Goal: Task Accomplishment & Management: Complete application form

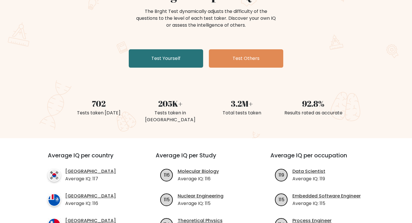
scroll to position [71, 0]
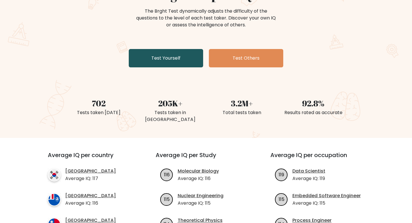
click at [172, 53] on link "Test Yourself" at bounding box center [166, 58] width 74 height 18
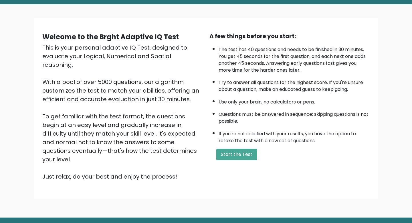
scroll to position [28, 0]
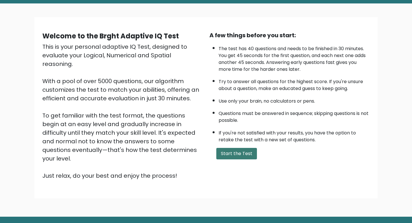
click at [229, 154] on button "Start the Test" at bounding box center [237, 153] width 41 height 11
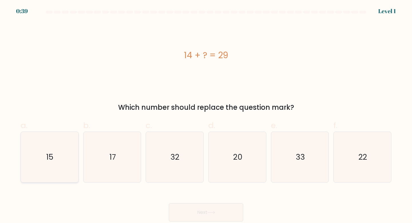
click at [51, 173] on icon "15" at bounding box center [49, 157] width 51 height 51
click at [206, 115] on input "a. 15" at bounding box center [206, 113] width 0 height 4
radio input "true"
click at [178, 210] on button "Next" at bounding box center [206, 212] width 74 height 18
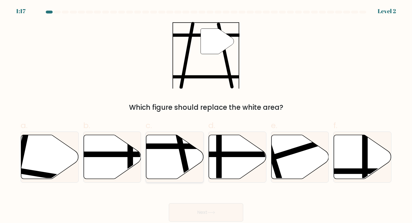
click at [177, 151] on icon at bounding box center [175, 157] width 58 height 44
click at [206, 115] on input "c." at bounding box center [206, 113] width 0 height 4
radio input "true"
click at [206, 215] on button "Next" at bounding box center [206, 212] width 74 height 18
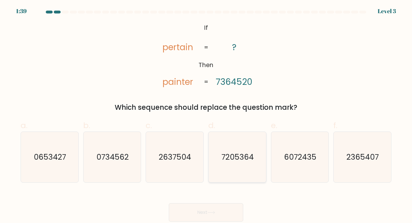
click at [224, 154] on text "7205364" at bounding box center [238, 157] width 32 height 11
click at [206, 115] on input "d. 7205364" at bounding box center [206, 113] width 0 height 4
radio input "true"
click at [210, 206] on button "Next" at bounding box center [206, 212] width 74 height 18
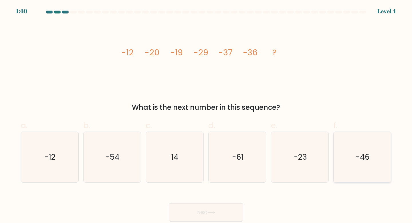
click at [344, 163] on icon "-46" at bounding box center [362, 157] width 51 height 51
click at [206, 115] on input "f. -46" at bounding box center [206, 113] width 0 height 4
radio input "true"
click at [217, 209] on button "Next" at bounding box center [206, 212] width 74 height 18
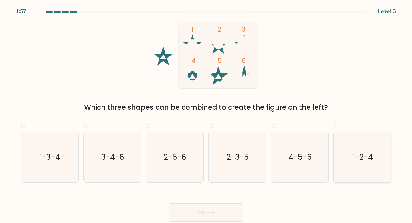
click at [377, 161] on icon "1-2-4" at bounding box center [362, 157] width 51 height 51
click at [206, 115] on input "f. 1-2-4" at bounding box center [206, 113] width 0 height 4
radio input "true"
click at [215, 213] on icon at bounding box center [212, 212] width 8 height 3
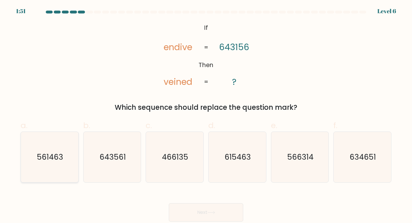
click at [68, 145] on icon "561463" at bounding box center [49, 157] width 51 height 51
click at [206, 115] on input "a. 561463" at bounding box center [206, 113] width 0 height 4
radio input "true"
click at [183, 207] on button "Next" at bounding box center [206, 212] width 74 height 18
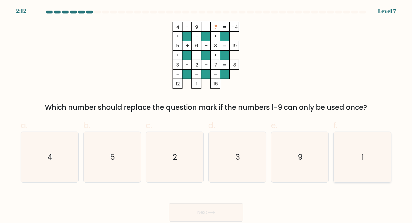
click at [343, 158] on icon "1" at bounding box center [362, 157] width 51 height 51
click at [206, 115] on input "f. 1" at bounding box center [206, 113] width 0 height 4
radio input "true"
click at [204, 212] on button "Next" at bounding box center [206, 212] width 74 height 18
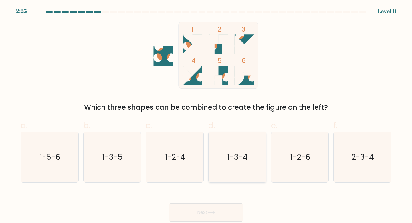
click at [229, 170] on icon "1-3-4" at bounding box center [237, 157] width 51 height 51
click at [206, 115] on input "d. 1-3-4" at bounding box center [206, 113] width 0 height 4
radio input "true"
click at [202, 217] on button "Next" at bounding box center [206, 212] width 74 height 18
click at [202, 213] on button "Next" at bounding box center [206, 212] width 74 height 18
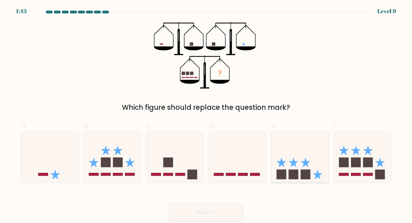
click at [297, 178] on rect at bounding box center [294, 175] width 10 height 10
click at [206, 115] on input "e." at bounding box center [206, 113] width 0 height 4
radio input "true"
click at [208, 212] on button "Next" at bounding box center [206, 212] width 74 height 18
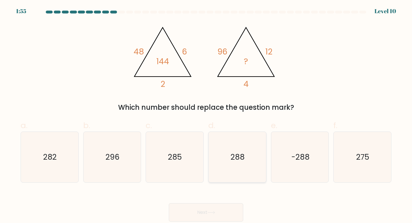
click at [236, 161] on text "288" at bounding box center [238, 157] width 14 height 11
click at [206, 115] on input "d. 288" at bounding box center [206, 113] width 0 height 4
radio input "true"
click at [206, 208] on button "Next" at bounding box center [206, 212] width 74 height 18
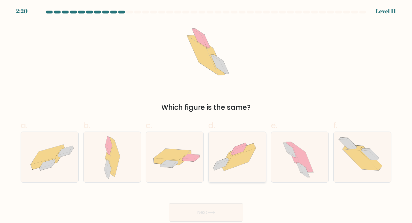
click at [232, 168] on icon at bounding box center [240, 159] width 32 height 23
click at [206, 115] on input "d." at bounding box center [206, 113] width 0 height 4
radio input "true"
click at [210, 209] on button "Next" at bounding box center [206, 212] width 74 height 18
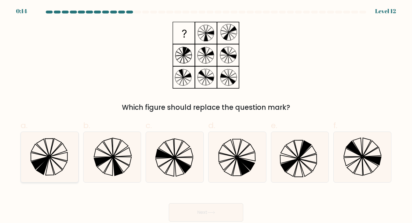
click at [51, 162] on icon at bounding box center [56, 165] width 13 height 17
click at [206, 115] on input "a." at bounding box center [206, 113] width 0 height 4
radio input "true"
click at [197, 214] on button "Next" at bounding box center [206, 212] width 74 height 18
